Goal: Navigation & Orientation: Go to known website

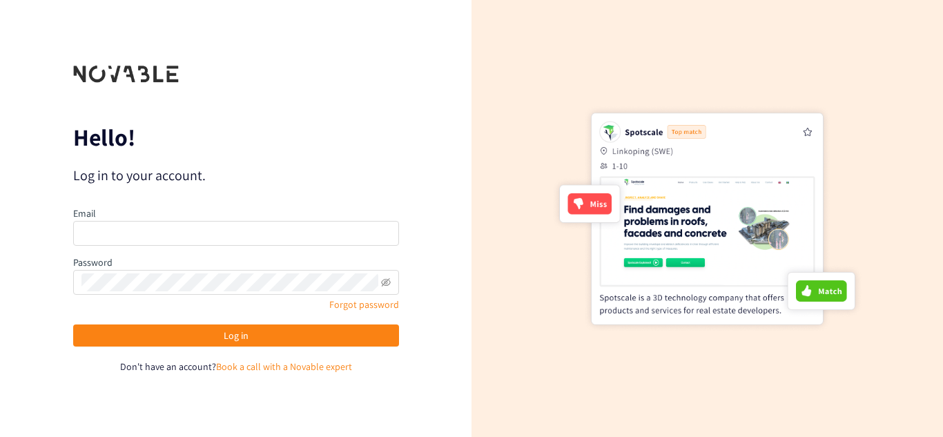
click at [942, 180] on div at bounding box center [708, 218] width 472 height 437
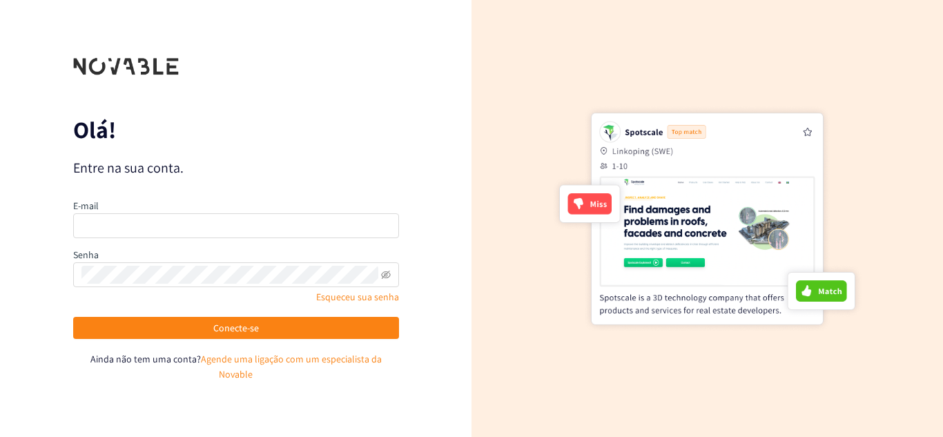
click at [242, 376] on div "Olá! Entre na sua conta. E-mail Senha Esqueceu sua senha Conecte-se Ainda não t…" at bounding box center [236, 218] width 472 height 437
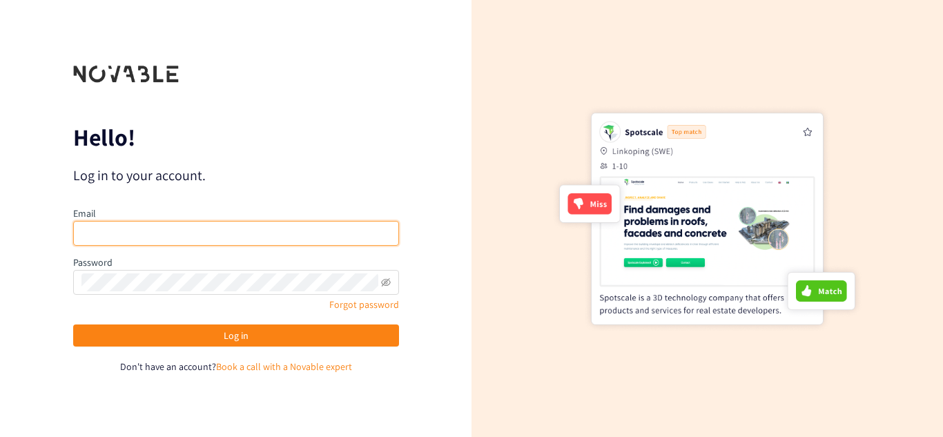
click at [134, 233] on input "email" at bounding box center [236, 233] width 326 height 25
type input "matheus.schwarz.palhano@escola.pr.gov.br"
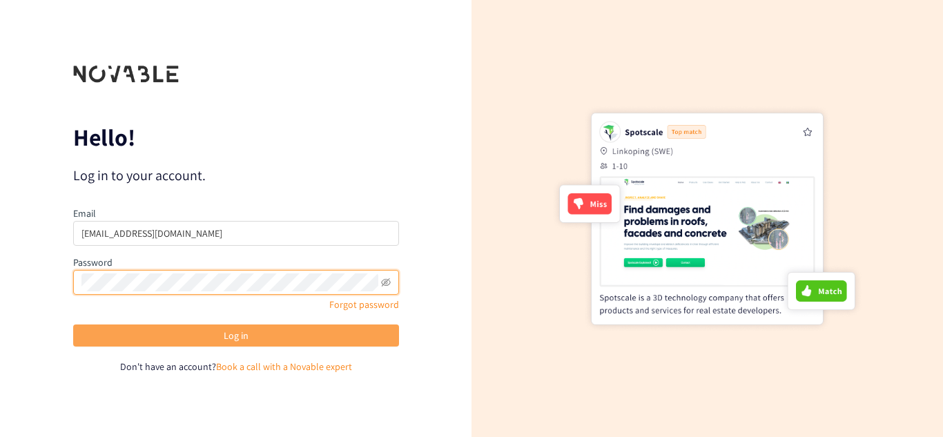
click at [110, 333] on button "Log in" at bounding box center [236, 335] width 326 height 22
